Goal: Contribute content

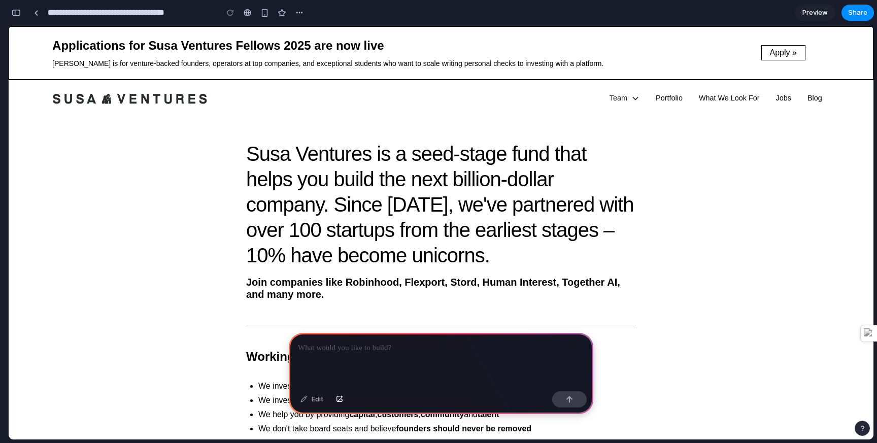
click at [357, 250] on h1 "Susa Ventures is a seed-stage fund that helps you build the next billion-dollar…" at bounding box center [441, 204] width 390 height 127
click at [345, 354] on p at bounding box center [441, 348] width 286 height 12
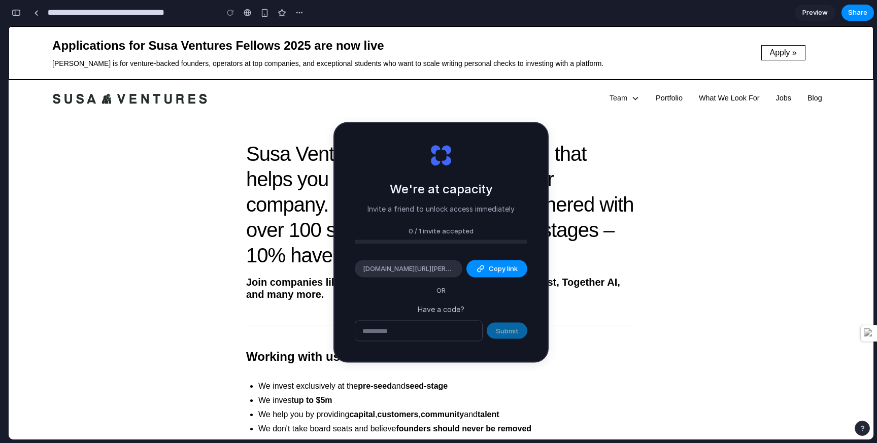
click at [436, 332] on input "text" at bounding box center [418, 331] width 127 height 20
click at [259, 130] on div "Susa Ventures is a seed-stage fund that helps you build the next billion-dollar…" at bounding box center [441, 225] width 824 height 200
click at [863, 9] on span "Share" at bounding box center [857, 13] width 19 height 10
click at [449, 309] on div "Share ' Prototype from Susa Ventures Seed Fund ' [PERSON_NAME] Creator Anyone a…" at bounding box center [438, 221] width 877 height 443
click at [432, 333] on input "text" at bounding box center [418, 331] width 127 height 20
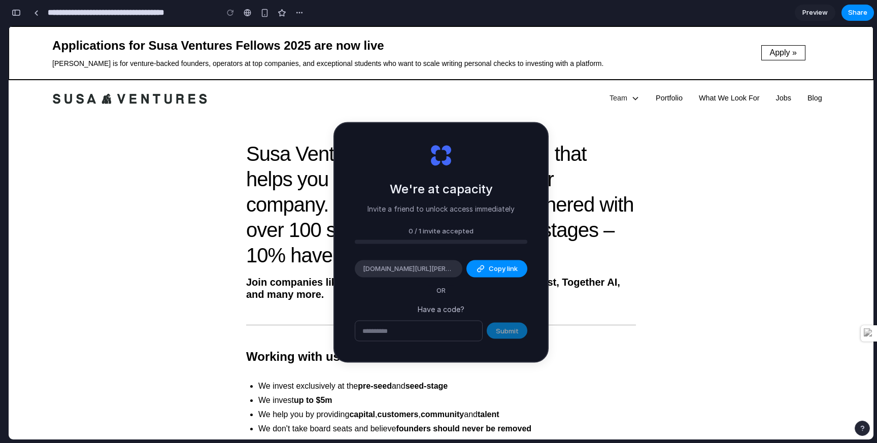
drag, startPoint x: 400, startPoint y: 189, endPoint x: 486, endPoint y: 220, distance: 90.7
click at [486, 220] on div "We're at capacity Invite a friend to unlock access immediately 0 / 1 invite acc…" at bounding box center [440, 242] width 213 height 238
click at [598, 105] on div "Team Investors Platform & Operations Emeritus Portfolio What We Look For Jobs B…" at bounding box center [441, 98] width 778 height 19
click at [547, 112] on div "Team Investors Platform & Operations Emeritus Portfolio What We Look For Jobs B…" at bounding box center [441, 98] width 864 height 37
click at [806, 17] on span "Preview" at bounding box center [814, 13] width 25 height 10
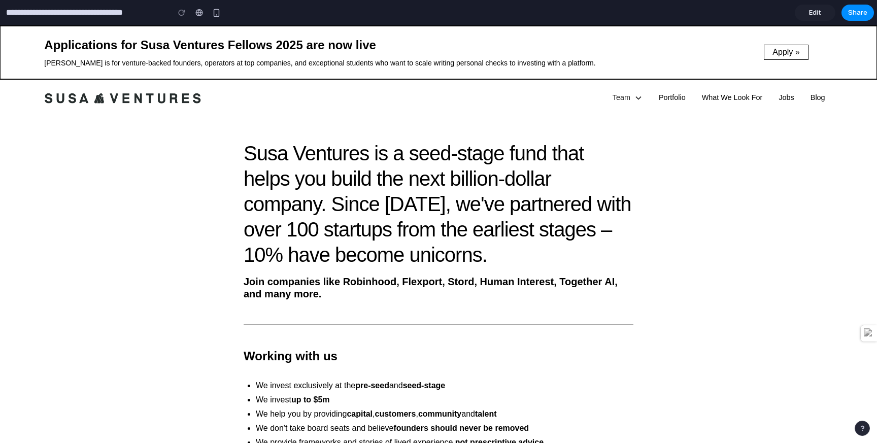
click at [491, 134] on div "Susa Ventures is a seed-stage fund that helps you build the next billion-dollar…" at bounding box center [438, 224] width 836 height 200
click at [816, 14] on span "Edit" at bounding box center [815, 13] width 12 height 10
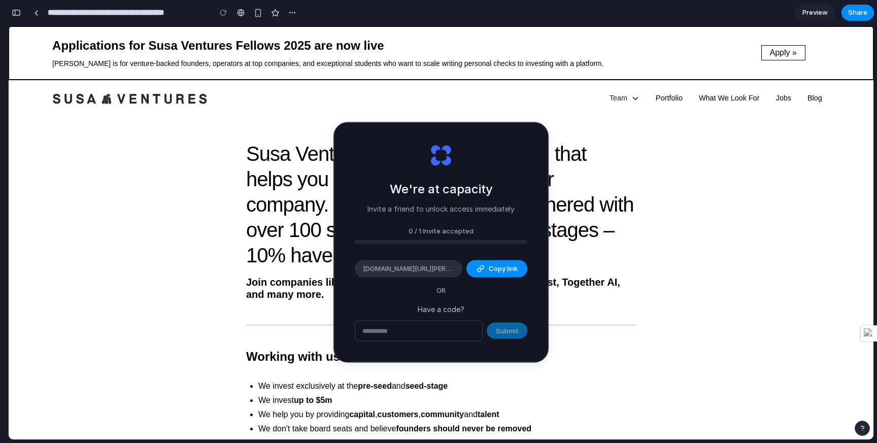
click at [13, 15] on div "button" at bounding box center [16, 12] width 9 height 7
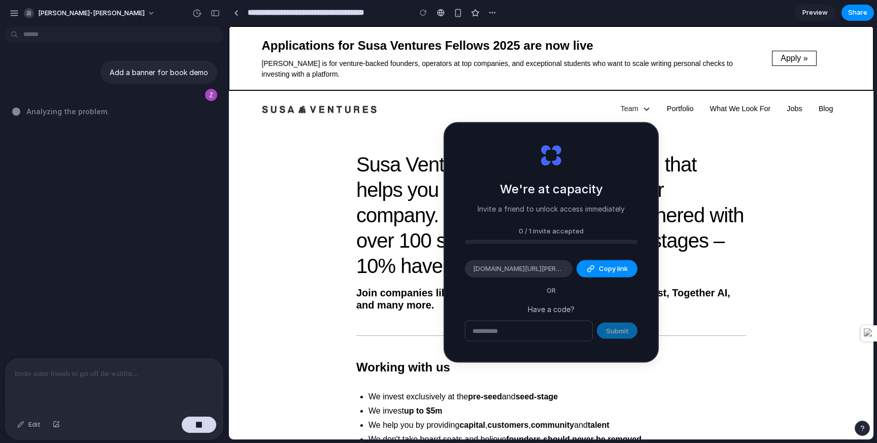
click at [81, 386] on div at bounding box center [114, 386] width 217 height 54
click at [30, 421] on div "Edit" at bounding box center [28, 425] width 33 height 16
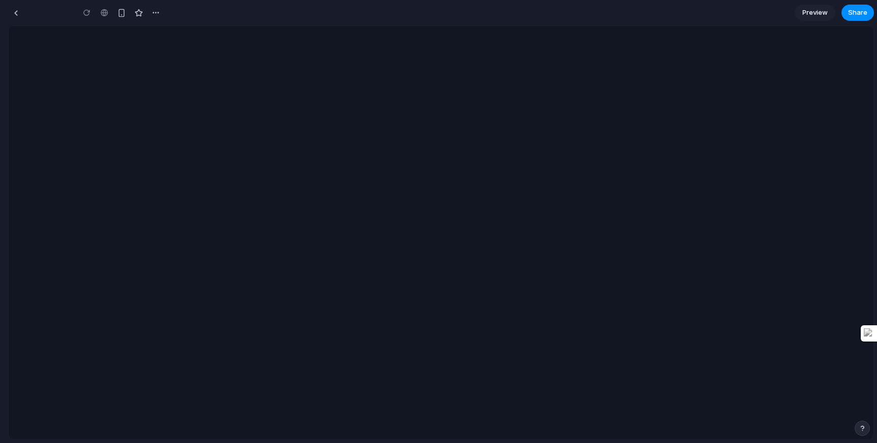
type input "**********"
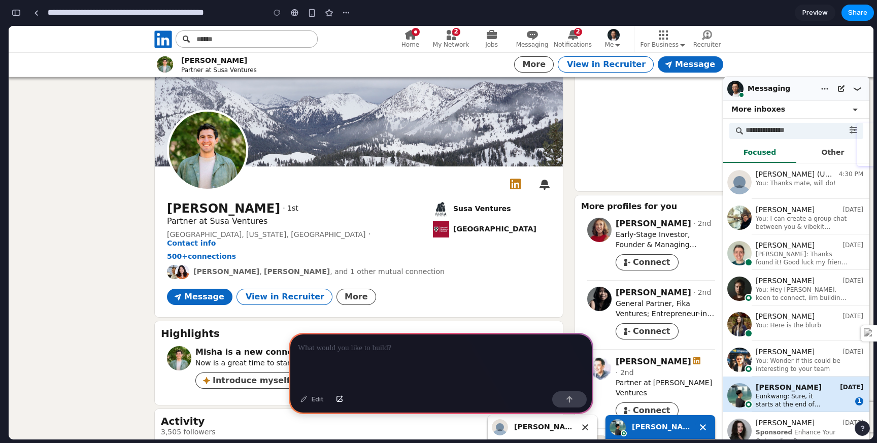
click at [792, 90] on div "Status is online Messaging You are on the messaging overlay. Press enter to min…" at bounding box center [769, 89] width 89 height 24
click at [858, 92] on button "You are on the messaging overlay. Press enter to minimize it." at bounding box center [857, 89] width 16 height 16
click at [639, 425] on h2 "Eunkwang Shin" at bounding box center [662, 427] width 65 height 10
